Goal: Book appointment/travel/reservation

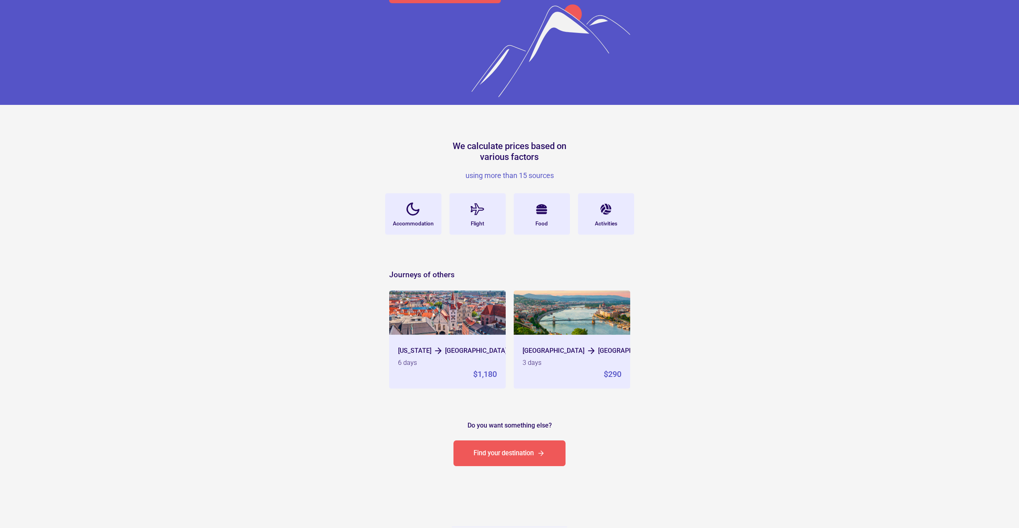
scroll to position [40, 0]
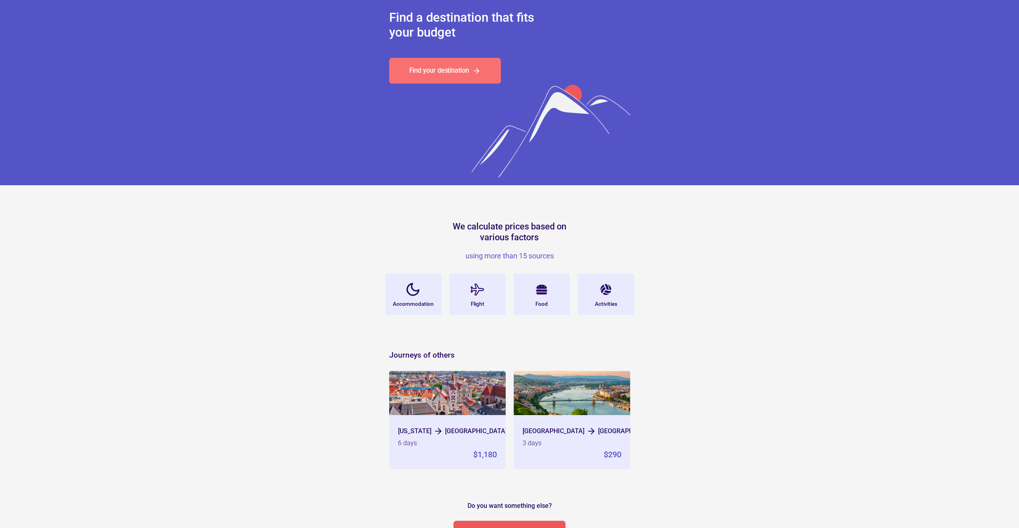
click at [441, 73] on div "Find your destination" at bounding box center [439, 70] width 60 height 6
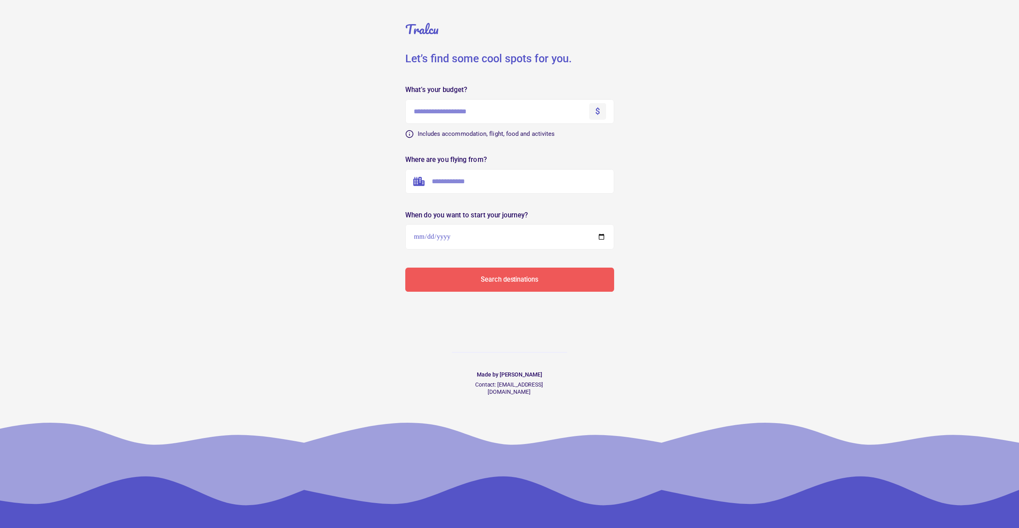
click at [443, 117] on input "text" at bounding box center [509, 111] width 209 height 24
type input "****"
click at [595, 112] on div "$" at bounding box center [597, 111] width 5 height 11
drag, startPoint x: 600, startPoint y: 111, endPoint x: 596, endPoint y: 110, distance: 4.5
click at [596, 110] on div "$" at bounding box center [597, 111] width 17 height 16
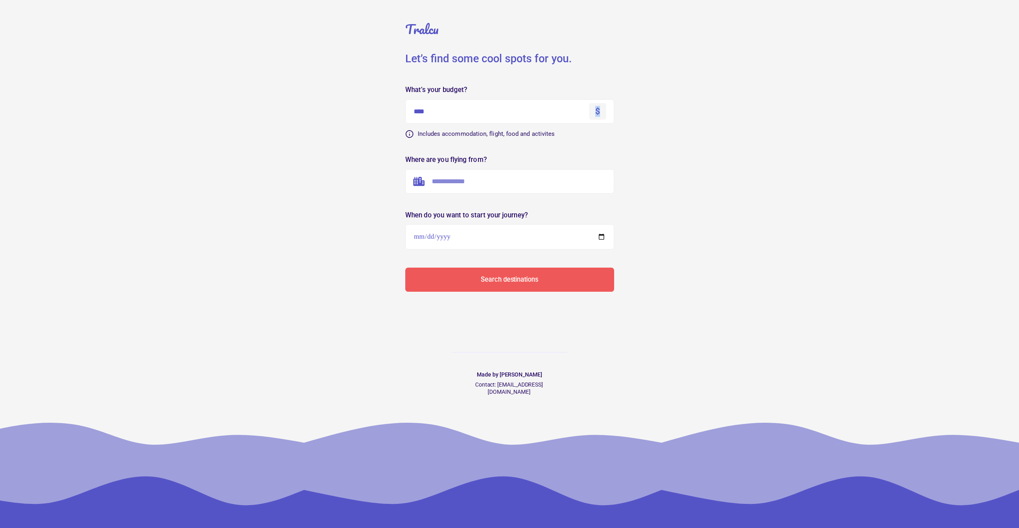
click at [598, 110] on div "$" at bounding box center [597, 111] width 5 height 11
click at [597, 111] on div "$" at bounding box center [597, 111] width 5 height 11
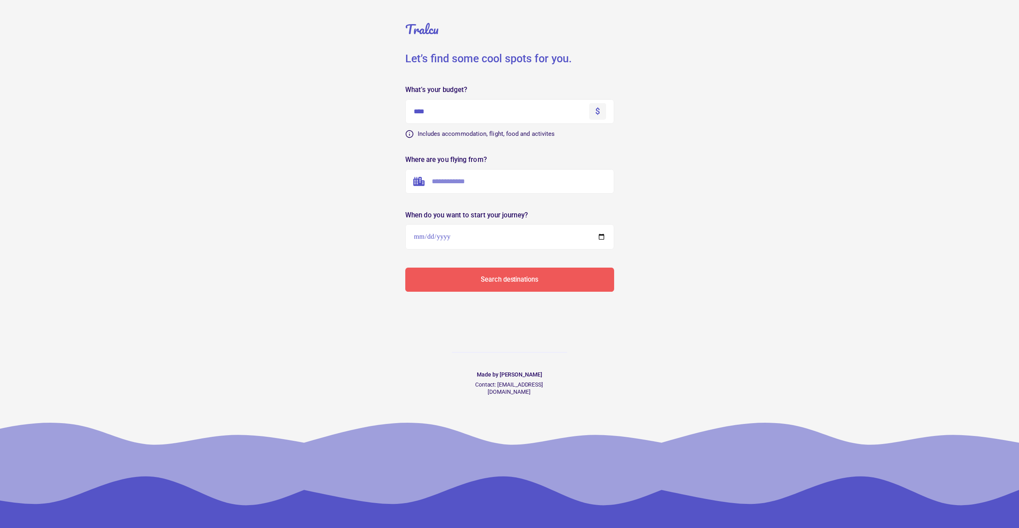
click at [509, 158] on div "Where are you flying from?" at bounding box center [509, 159] width 209 height 7
click at [458, 184] on input "text" at bounding box center [509, 181] width 209 height 24
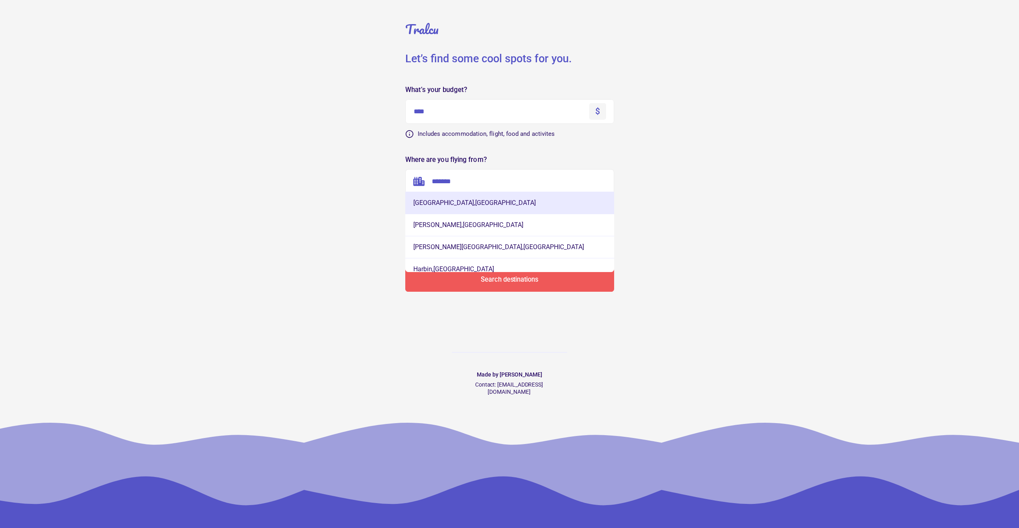
click at [496, 202] on button "[GEOGRAPHIC_DATA] , [GEOGRAPHIC_DATA]" at bounding box center [509, 203] width 209 height 22
type input "**********"
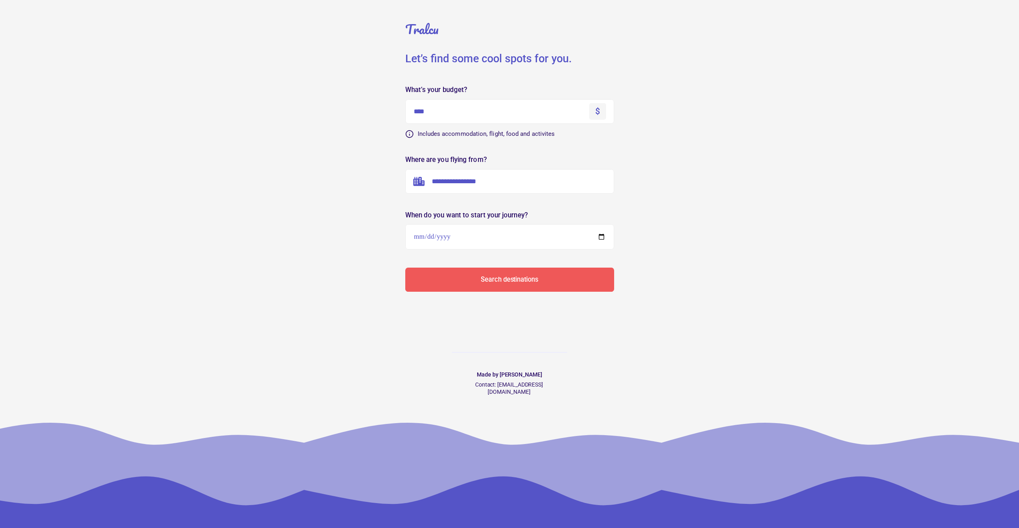
click at [421, 237] on input "date" at bounding box center [509, 236] width 209 height 25
type input "**********"
click at [544, 282] on button "Search destinations" at bounding box center [509, 280] width 209 height 24
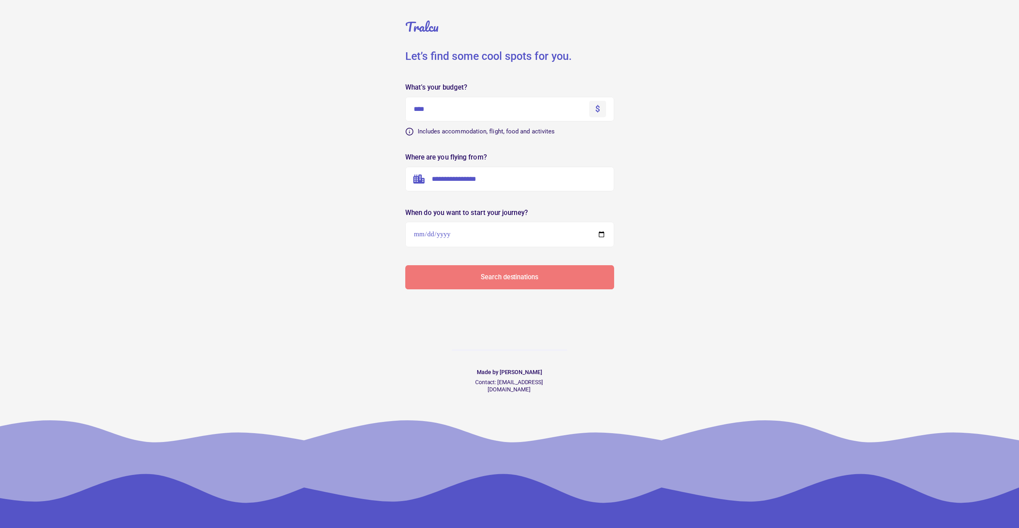
scroll to position [3, 0]
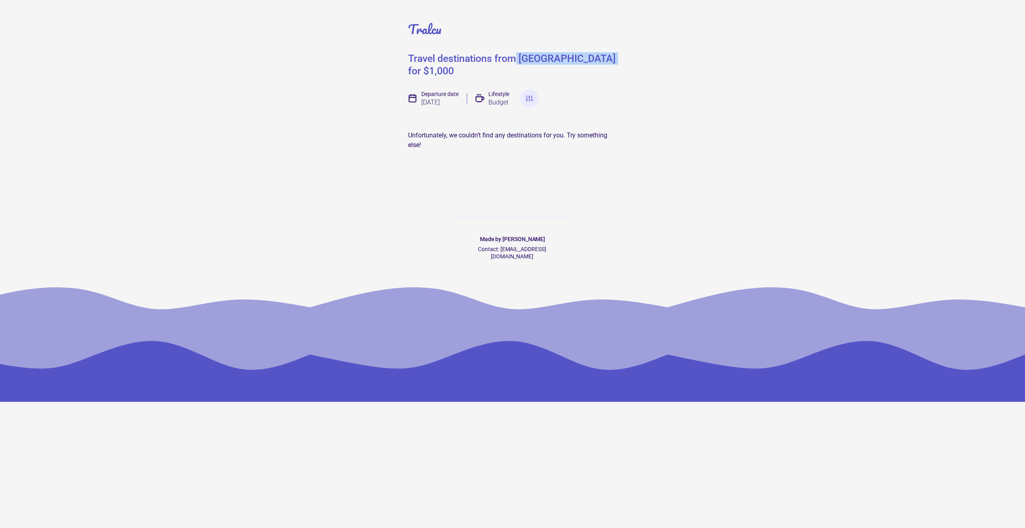
drag, startPoint x: 514, startPoint y: 61, endPoint x: 608, endPoint y: 55, distance: 94.2
click at [608, 55] on div "Travel destinations from [GEOGRAPHIC_DATA] for $1,000" at bounding box center [512, 64] width 209 height 25
click at [528, 92] on div at bounding box center [529, 99] width 18 height 18
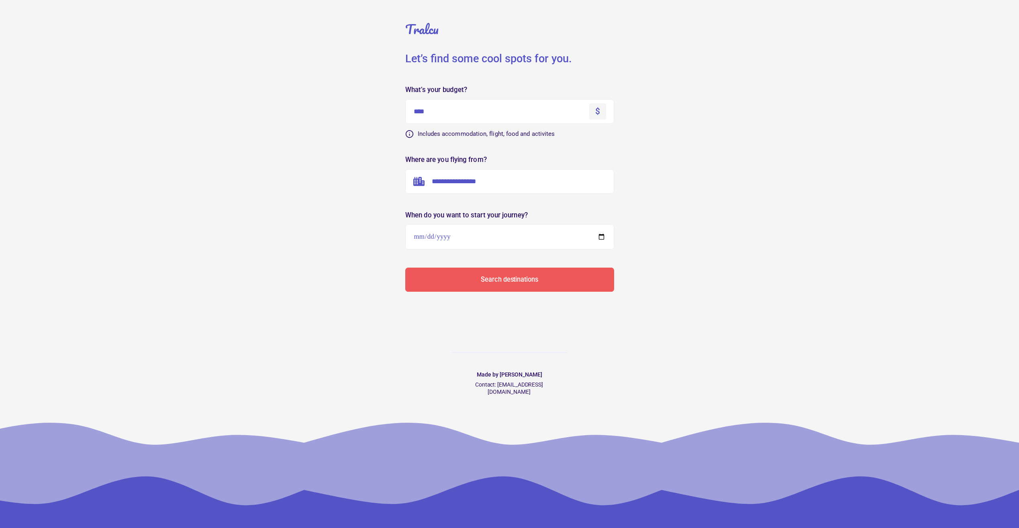
click at [458, 235] on input "**********" at bounding box center [509, 236] width 209 height 25
click at [436, 235] on input "**********" at bounding box center [509, 236] width 209 height 25
type input "**********"
click at [453, 274] on button "Search destinations" at bounding box center [509, 280] width 209 height 24
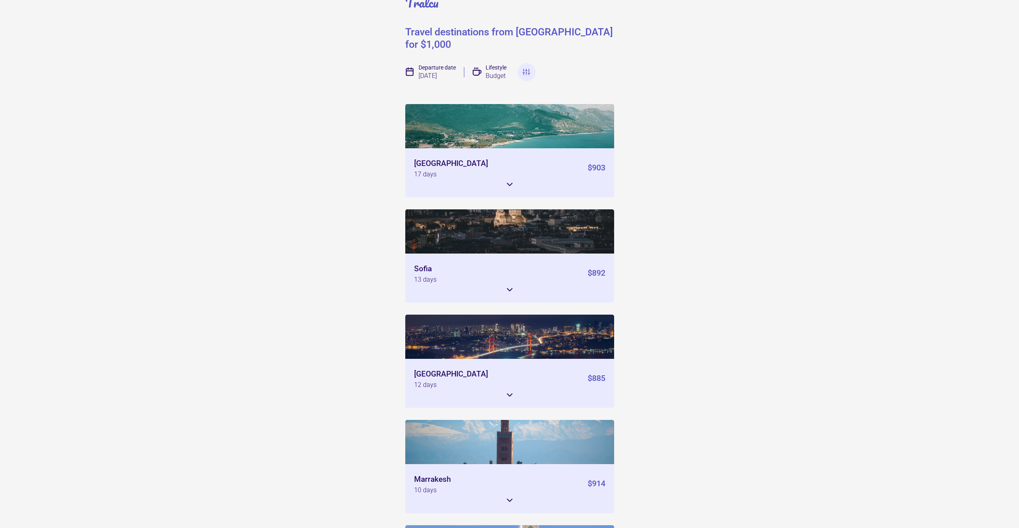
scroll to position [40, 0]
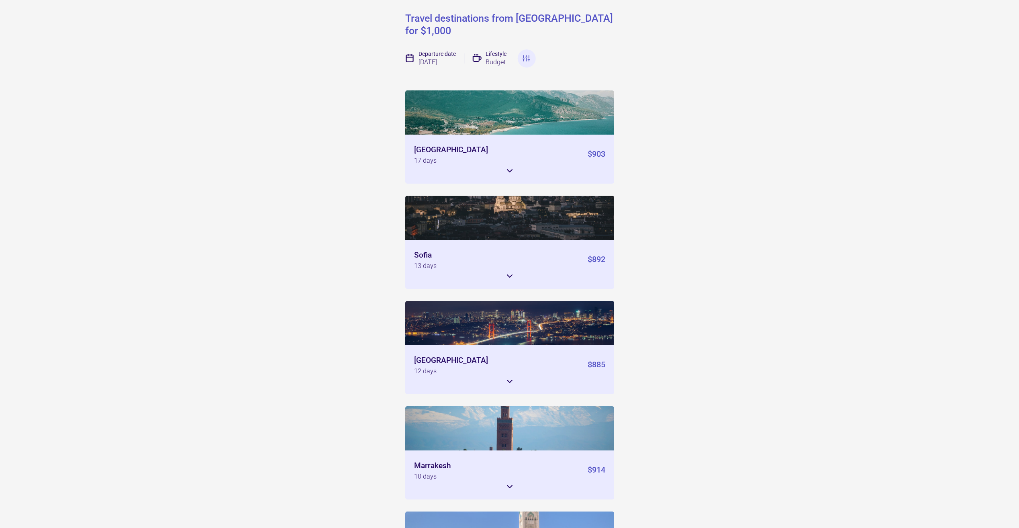
click at [511, 271] on icon at bounding box center [510, 276] width 10 height 10
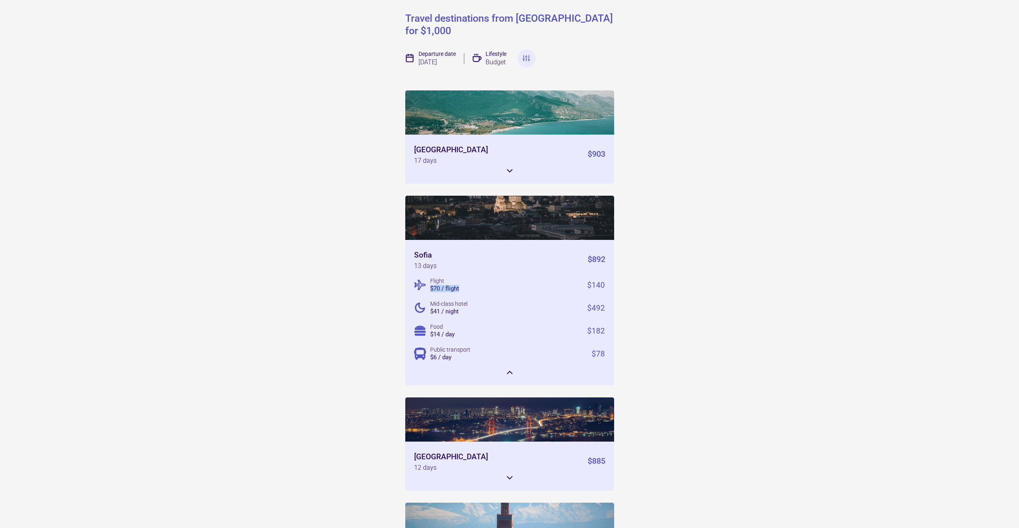
drag, startPoint x: 428, startPoint y: 275, endPoint x: 469, endPoint y: 280, distance: 41.6
click at [469, 280] on div "Flight $70 / flight $140 Mid-class hotel $41 / night $492 Food $14 / day $182 P…" at bounding box center [509, 319] width 191 height 84
drag, startPoint x: 469, startPoint y: 280, endPoint x: 472, endPoint y: 287, distance: 7.2
click at [472, 287] on div "Flight $70 / flight $140 Mid-class hotel $41 / night $492 Food $14 / day $182 P…" at bounding box center [509, 319] width 191 height 84
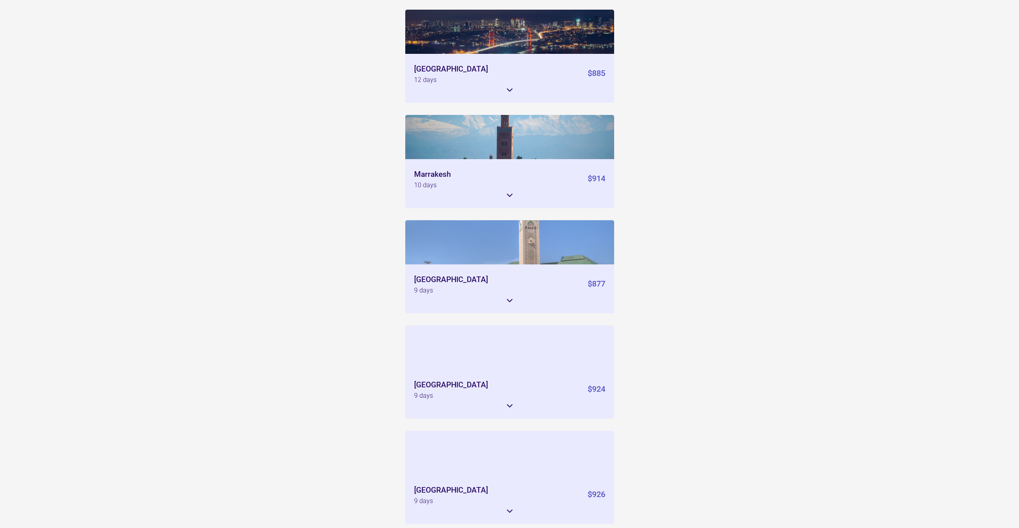
scroll to position [442, 0]
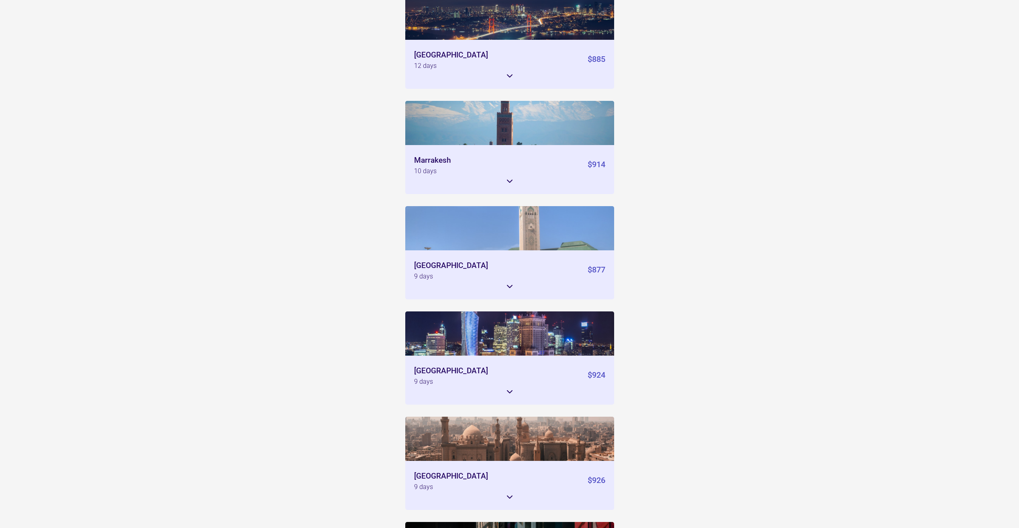
click at [506, 281] on icon at bounding box center [510, 286] width 10 height 10
